Goal: Task Accomplishment & Management: Manage account settings

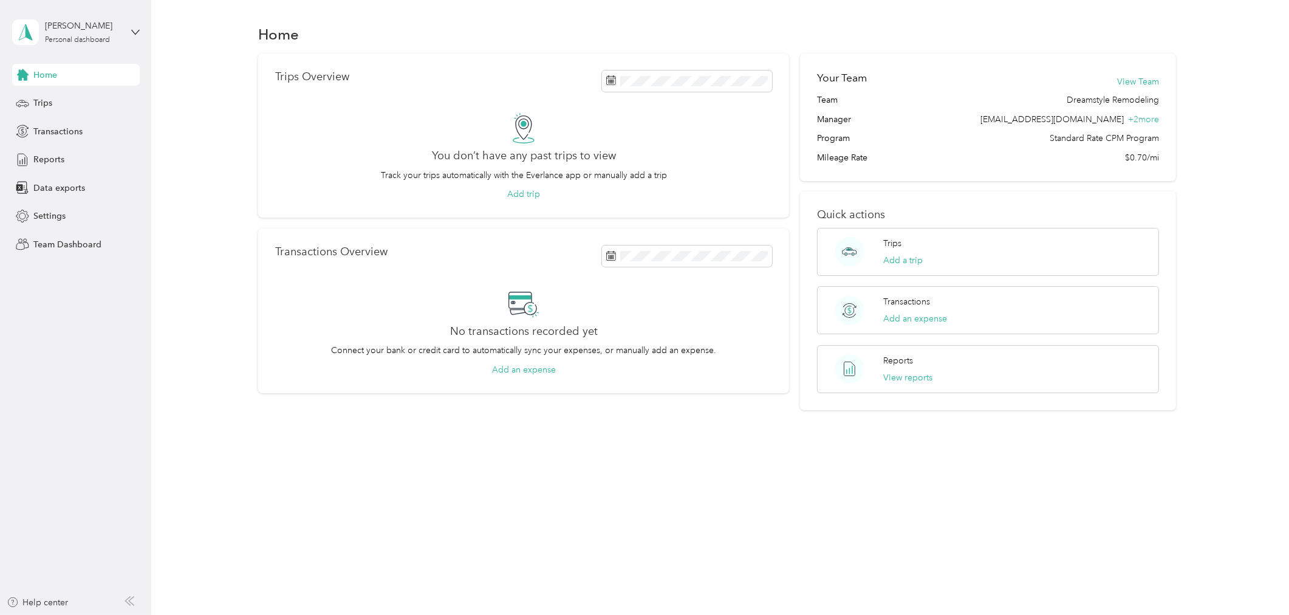
click at [70, 47] on div "[PERSON_NAME] Personal dashboard" at bounding box center [76, 32] width 128 height 43
click at [67, 100] on div "Team dashboard" at bounding box center [54, 99] width 65 height 13
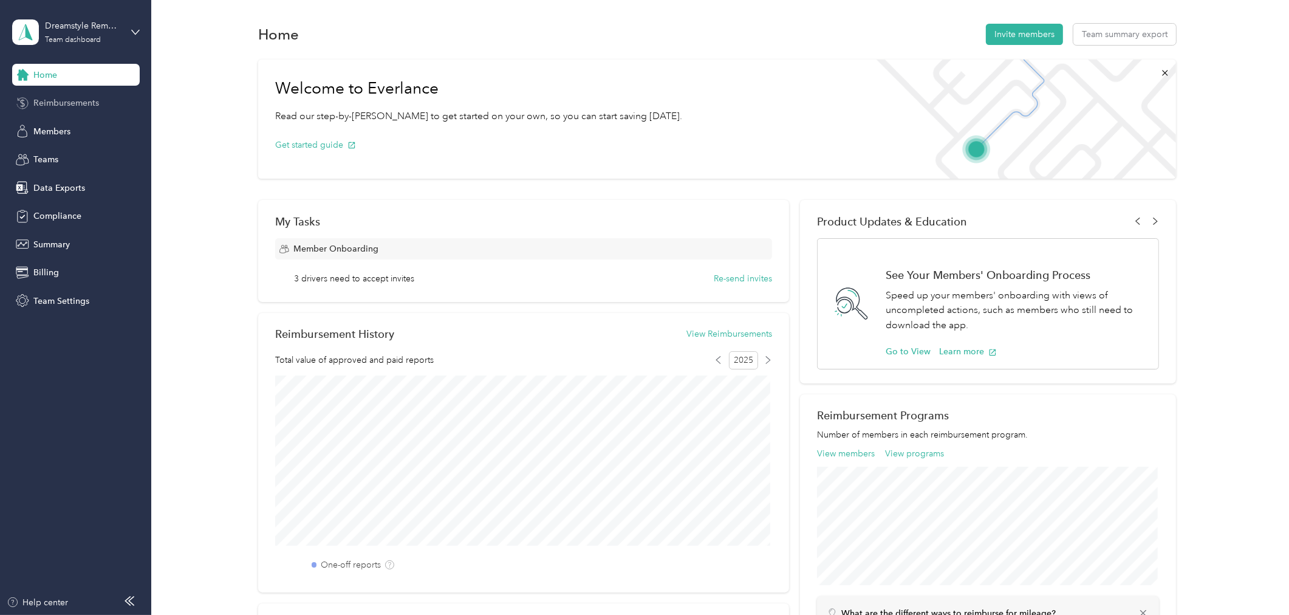
click at [58, 108] on span "Reimbursements" at bounding box center [66, 103] width 66 height 13
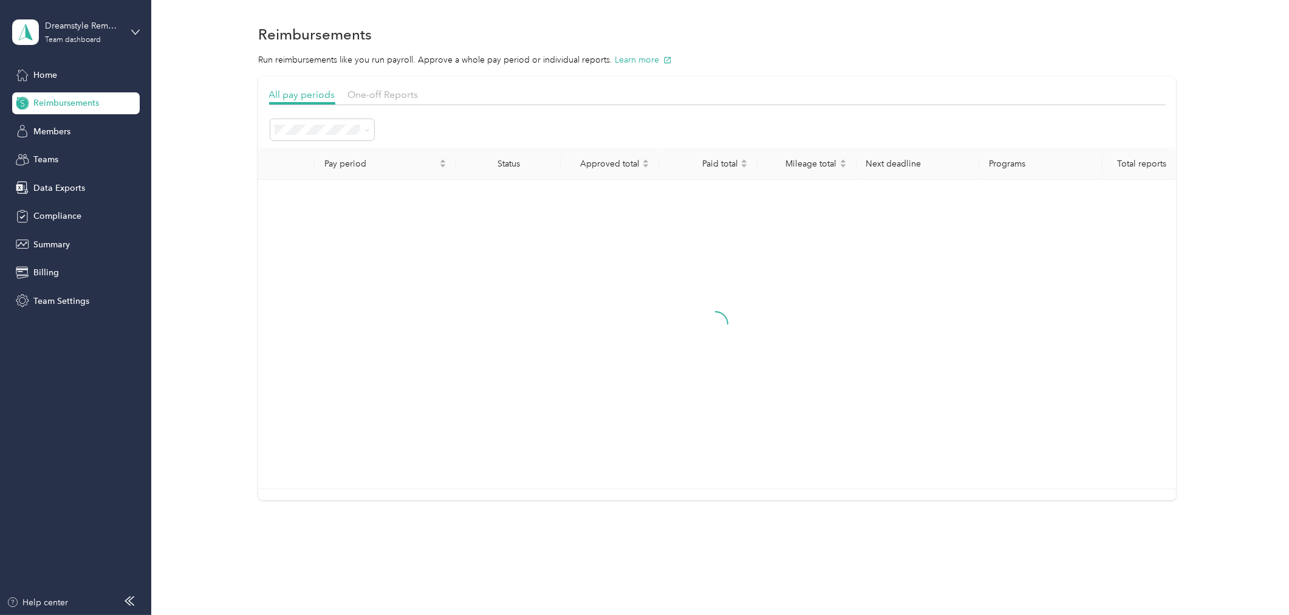
click at [365, 86] on section "All pay periods One-off Reports Pay period Status Approved total Paid total Mil…" at bounding box center [717, 289] width 918 height 424
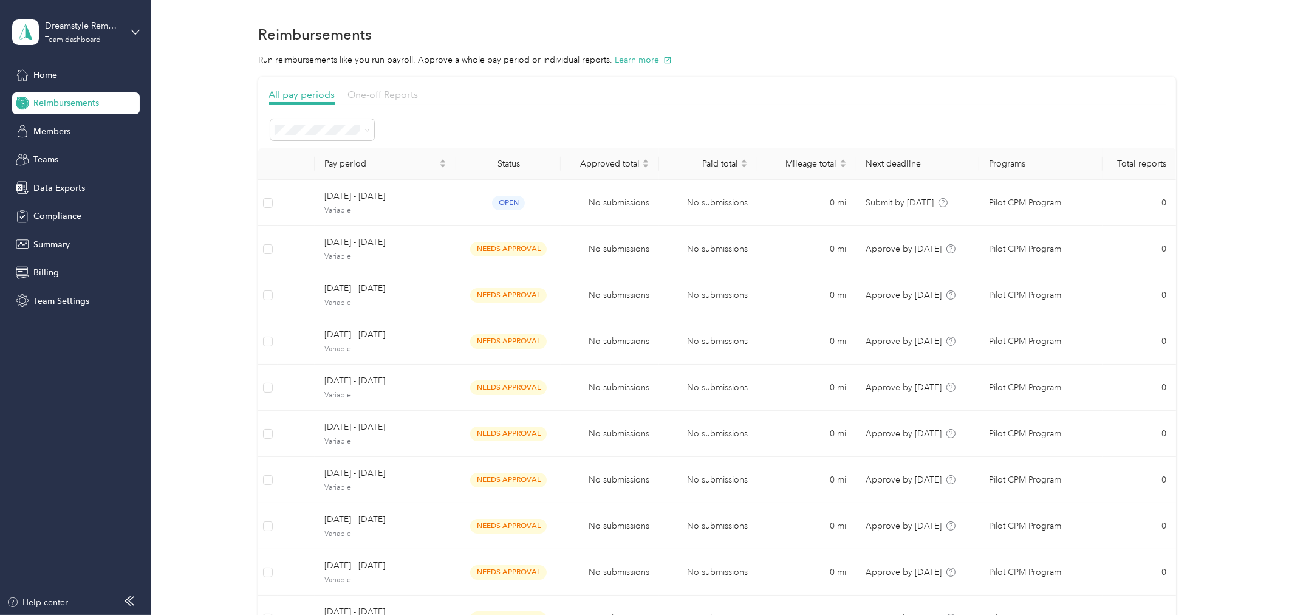
click at [363, 97] on span "One-off Reports" at bounding box center [383, 95] width 70 height 12
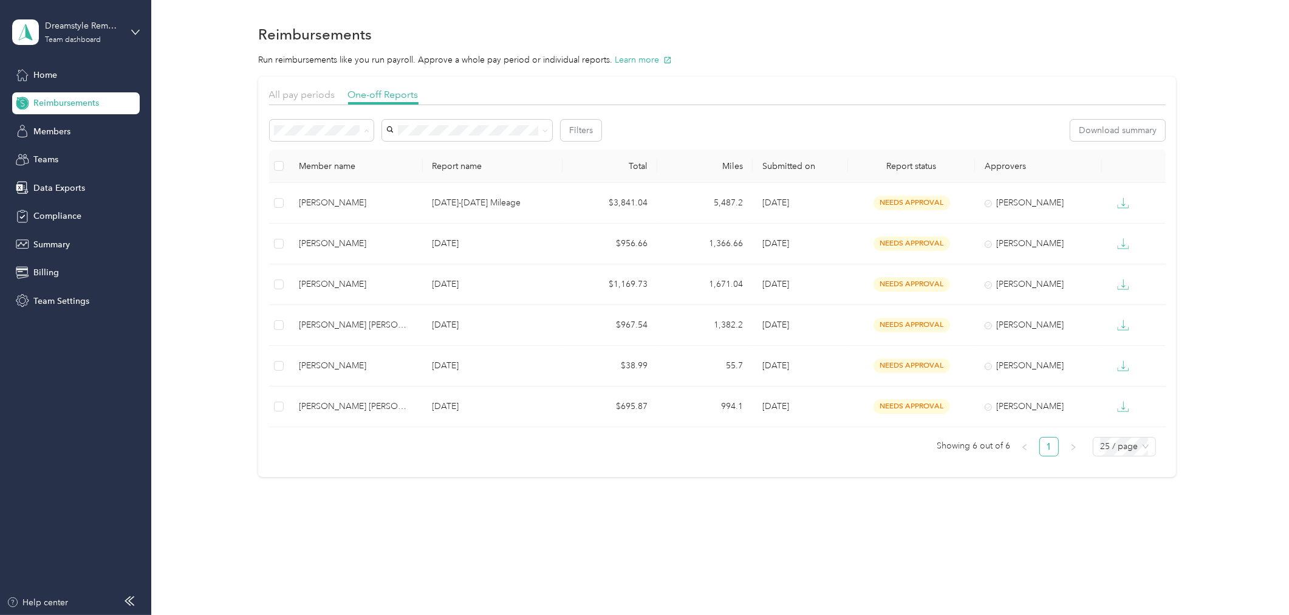
click at [298, 238] on span "Rejected" at bounding box center [294, 238] width 33 height 10
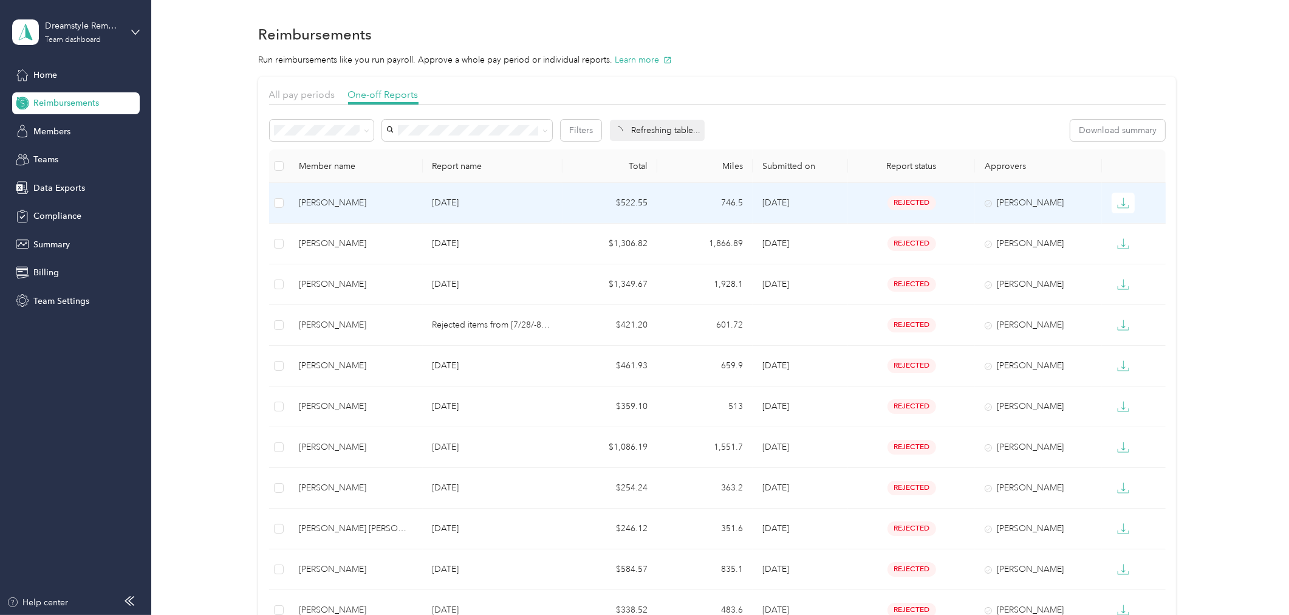
click at [340, 201] on div "[PERSON_NAME]" at bounding box center [356, 202] width 114 height 13
